Goal: Task Accomplishment & Management: Manage account settings

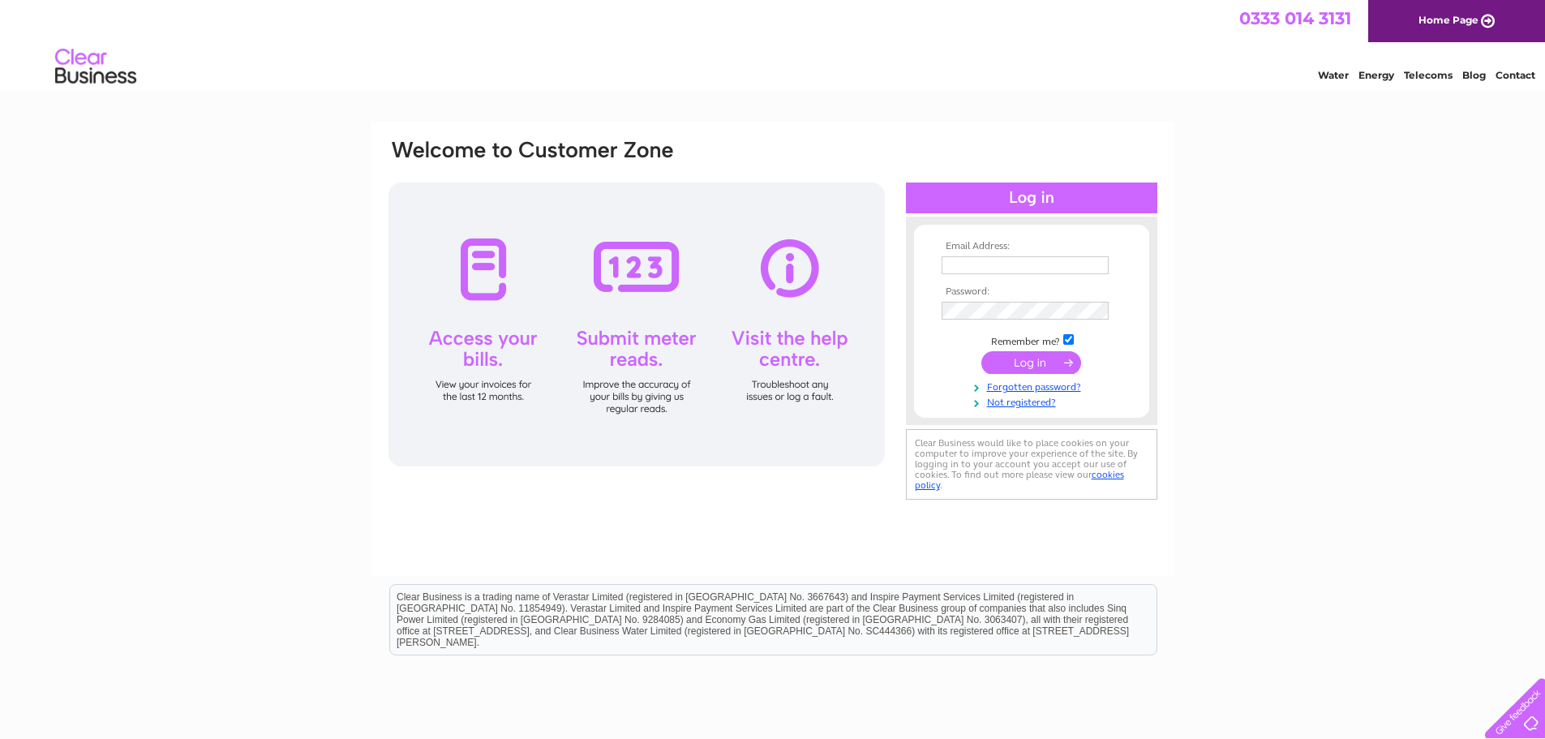
type input "[PERSON_NAME][EMAIL_ADDRESS][PERSON_NAME][DOMAIN_NAME]"
click at [1007, 360] on input "submit" at bounding box center [1031, 362] width 100 height 23
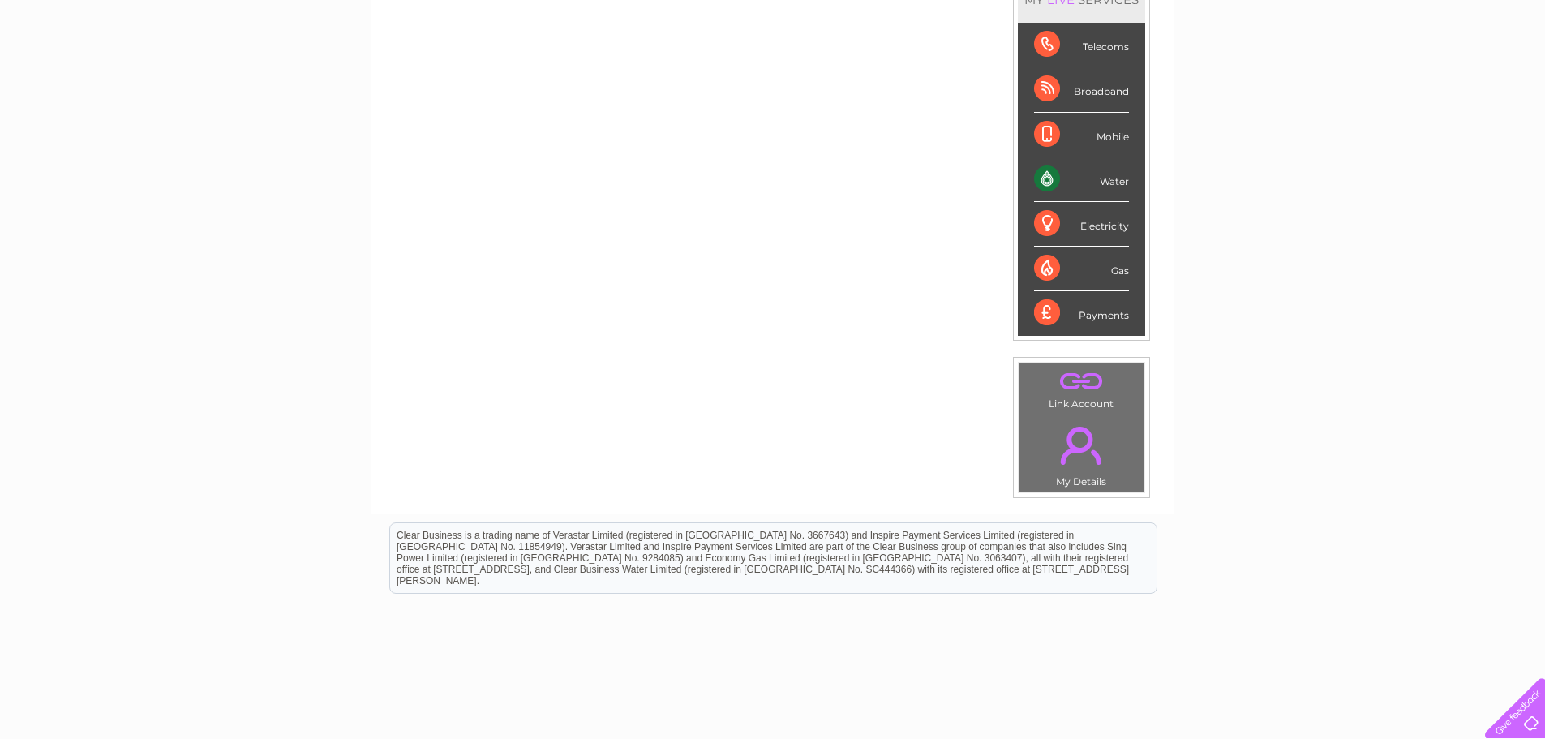
scroll to position [243, 0]
click at [1075, 451] on link "." at bounding box center [1081, 443] width 116 height 57
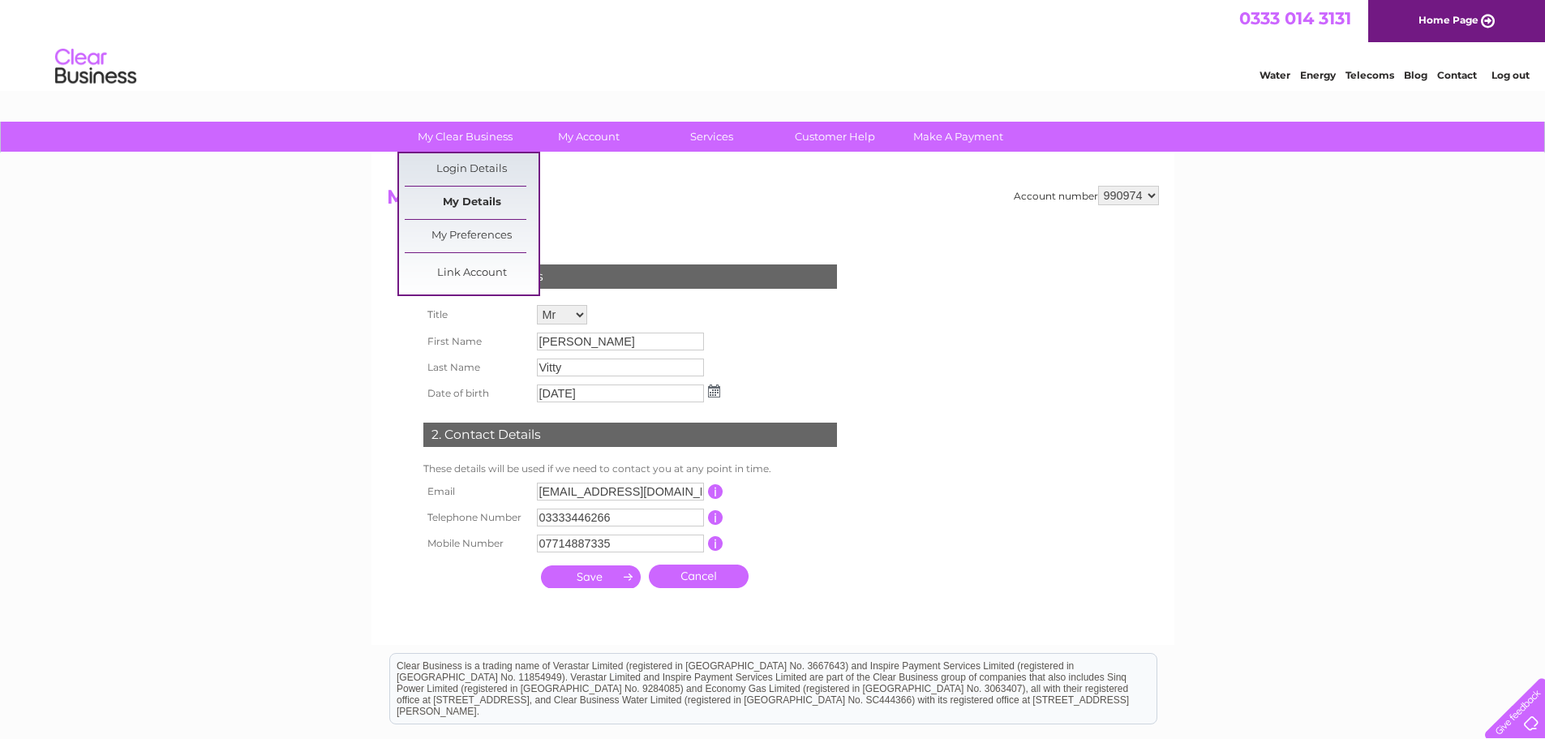
click at [444, 203] on link "My Details" at bounding box center [472, 202] width 134 height 32
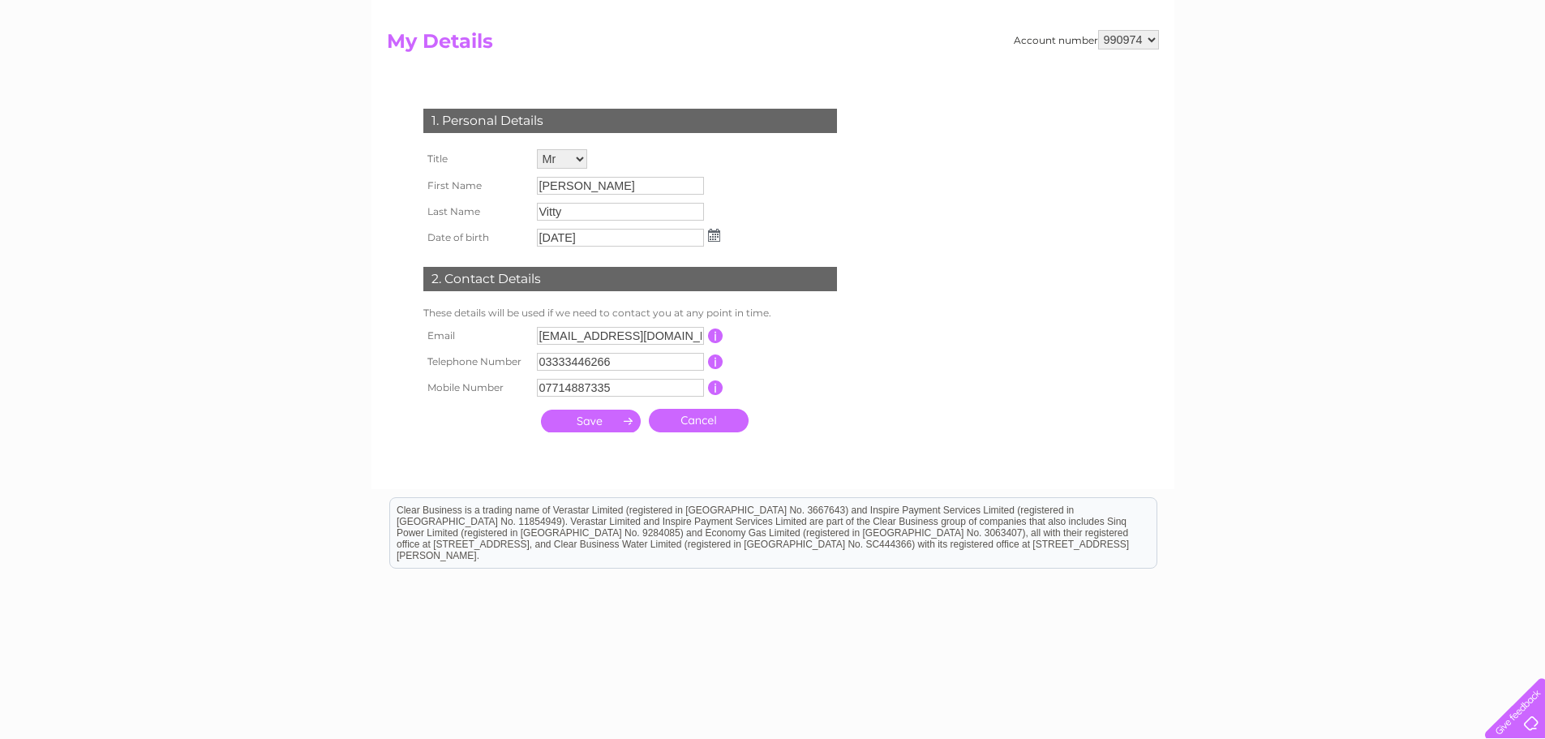
scroll to position [162, 0]
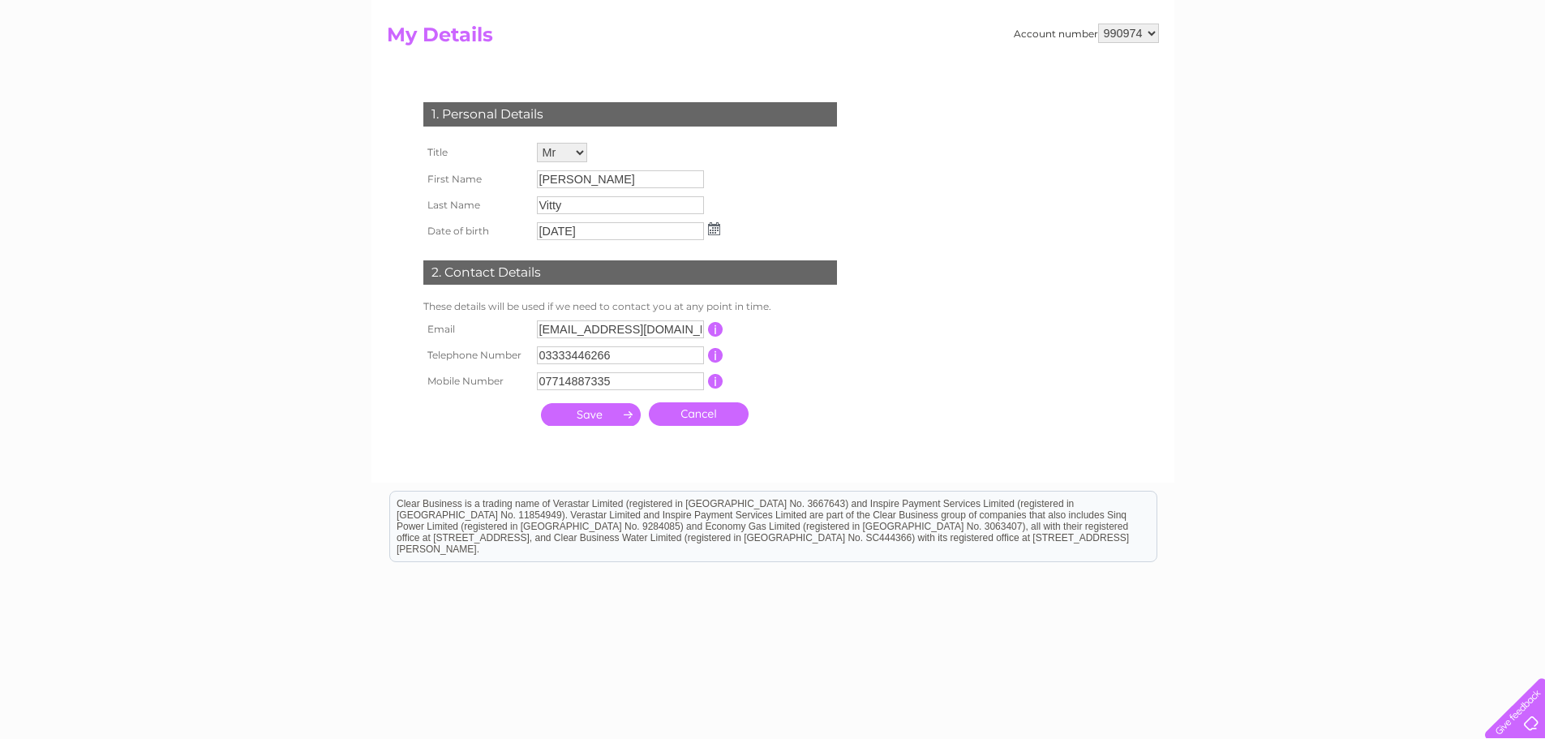
click at [711, 327] on input "button" at bounding box center [715, 329] width 15 height 15
click at [869, 266] on div "1. Personal Details Title Mr Mrs Ms Miss Dr Rev Prof Other First Name Stuart La…" at bounding box center [633, 260] width 493 height 348
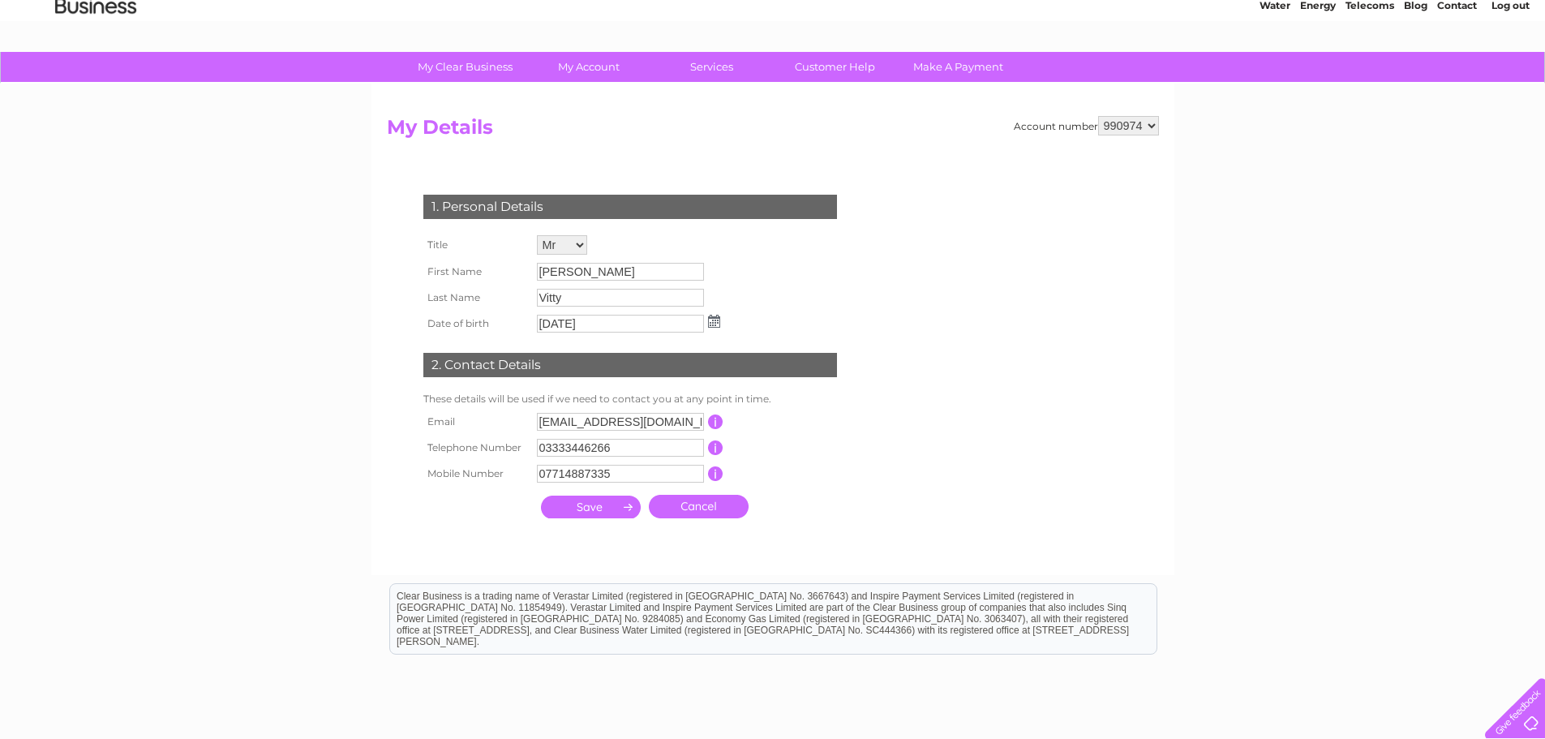
scroll to position [0, 0]
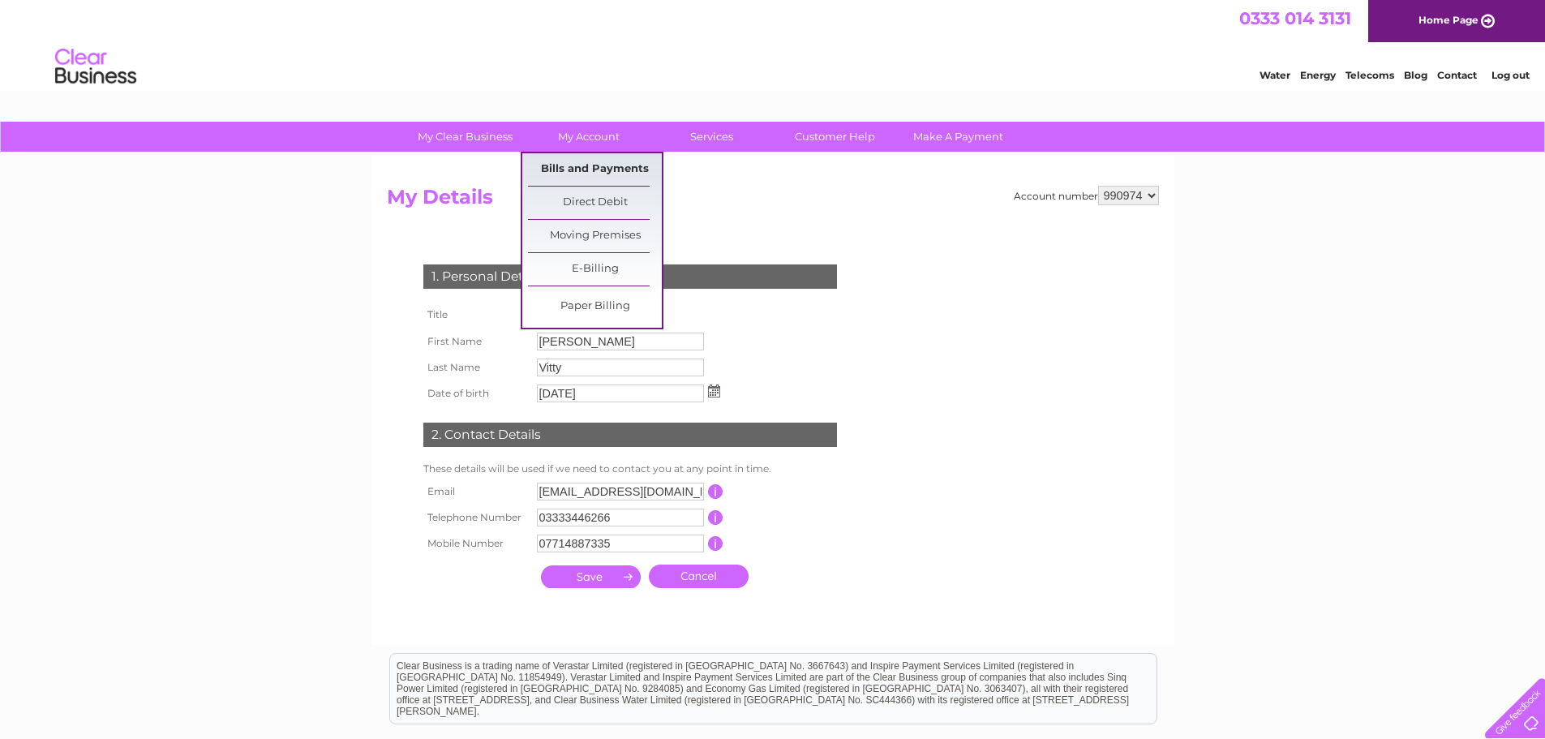
click at [558, 161] on link "Bills and Payments" at bounding box center [595, 169] width 134 height 32
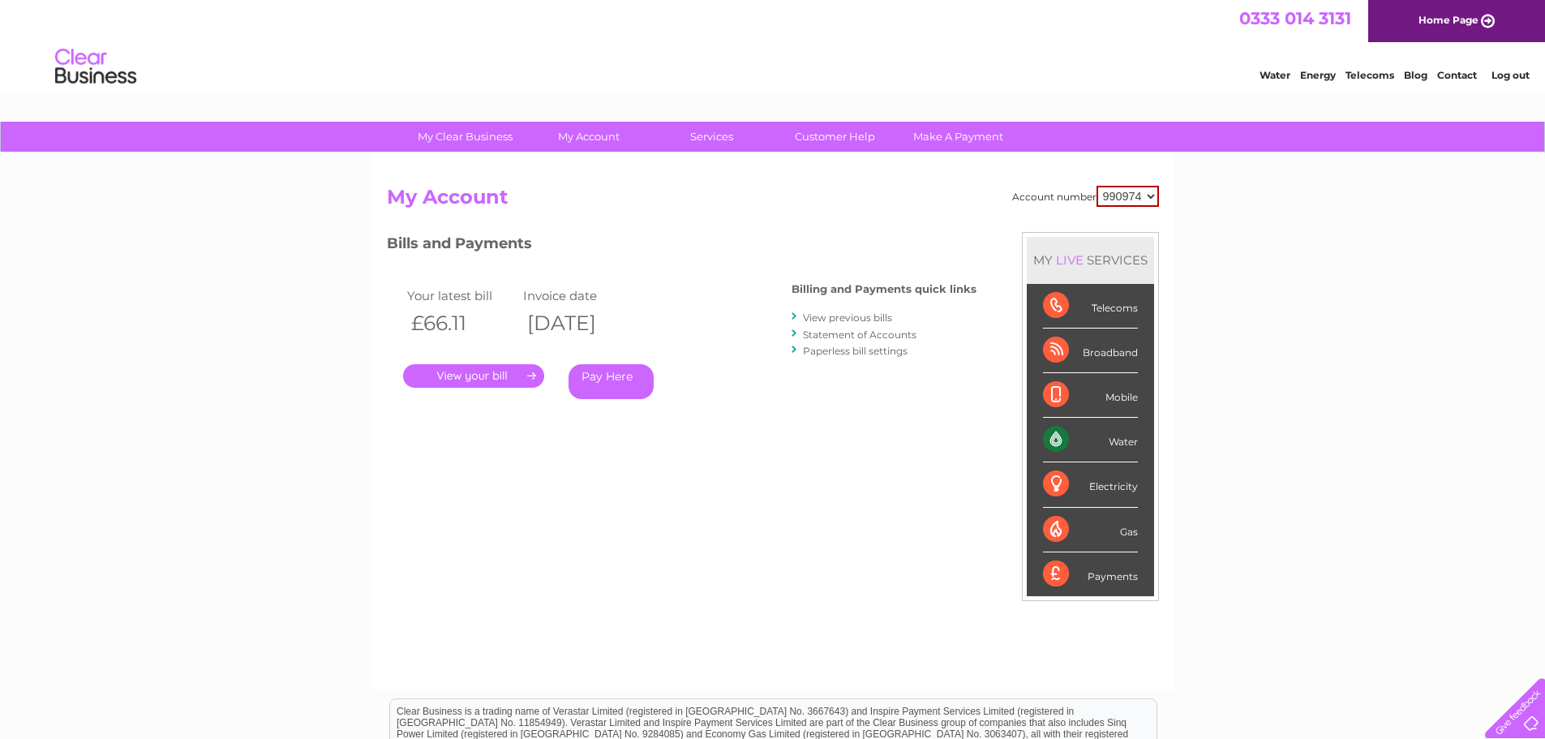
click at [444, 375] on link "." at bounding box center [473, 376] width 141 height 24
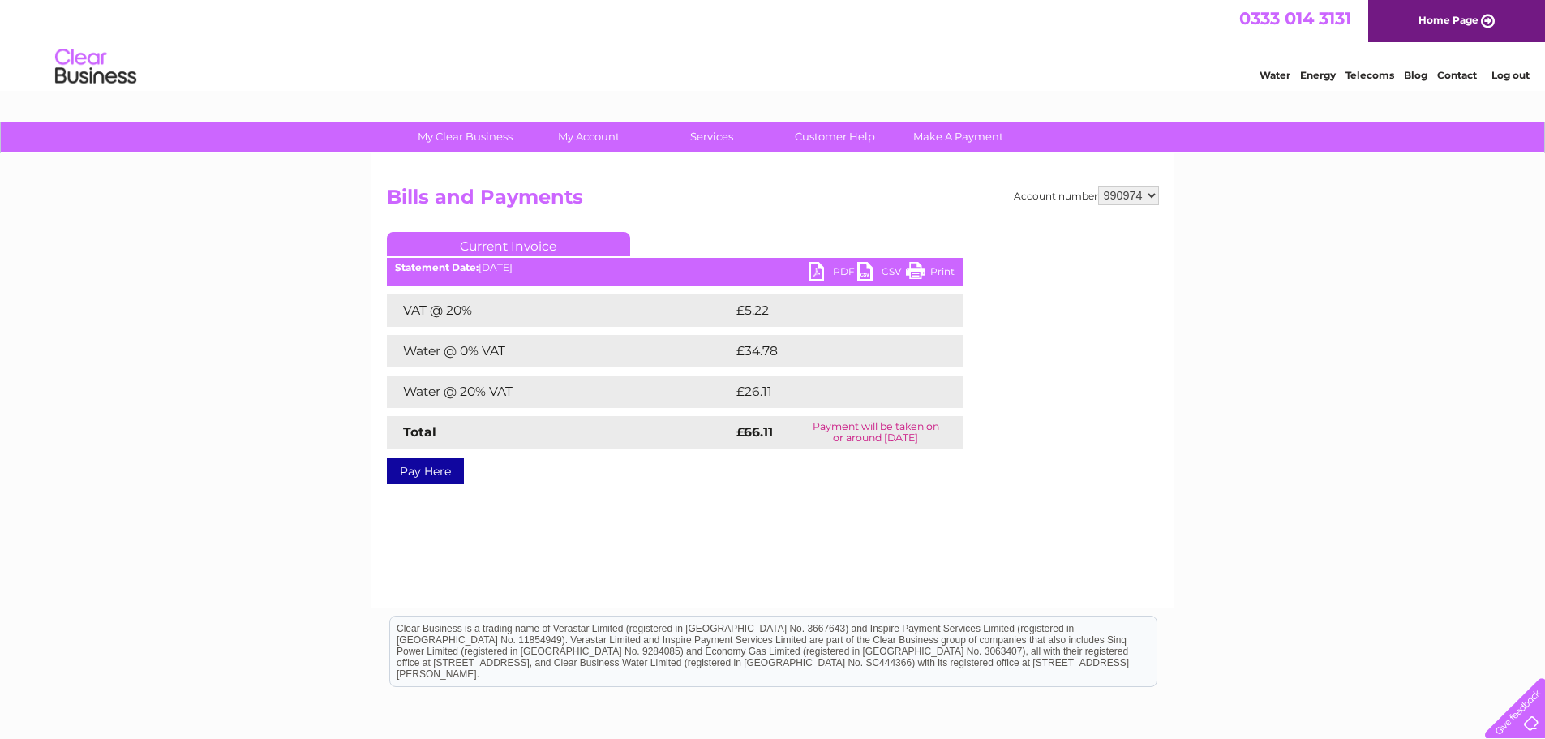
click at [812, 271] on link "PDF" at bounding box center [832, 274] width 49 height 24
